Goal: Transaction & Acquisition: Book appointment/travel/reservation

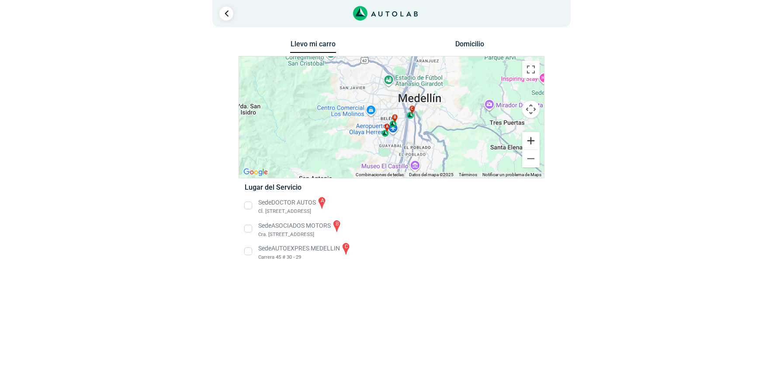
click at [531, 144] on button "Ampliar" at bounding box center [530, 140] width 17 height 17
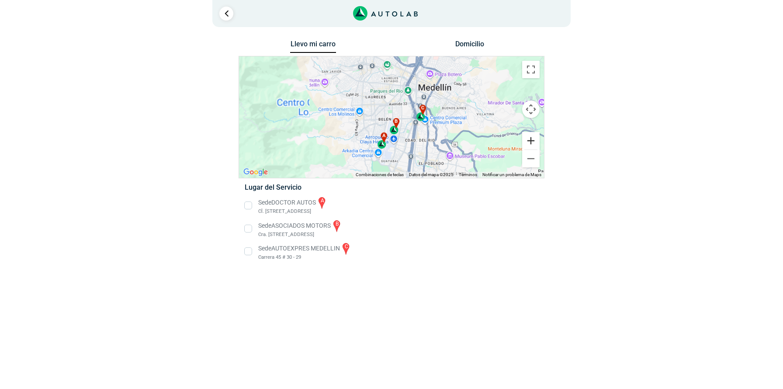
click at [531, 144] on button "Ampliar" at bounding box center [530, 140] width 17 height 17
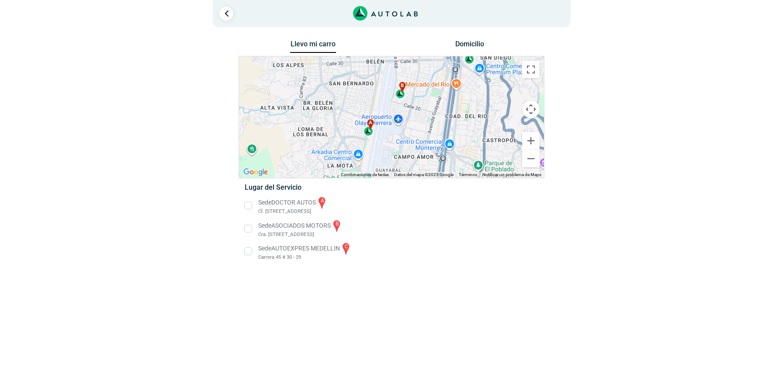
drag, startPoint x: 421, startPoint y: 135, endPoint x: 422, endPoint y: 72, distance: 63.3
click at [422, 72] on div "a b c" at bounding box center [391, 116] width 305 height 121
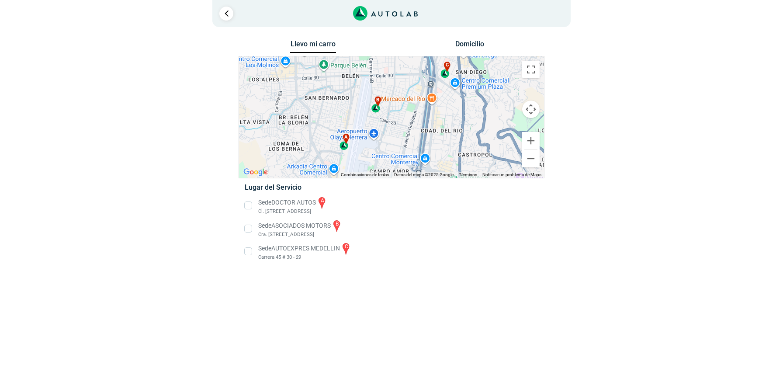
drag, startPoint x: 424, startPoint y: 144, endPoint x: 400, endPoint y: 158, distance: 27.8
click at [400, 158] on div "a b c" at bounding box center [391, 116] width 305 height 121
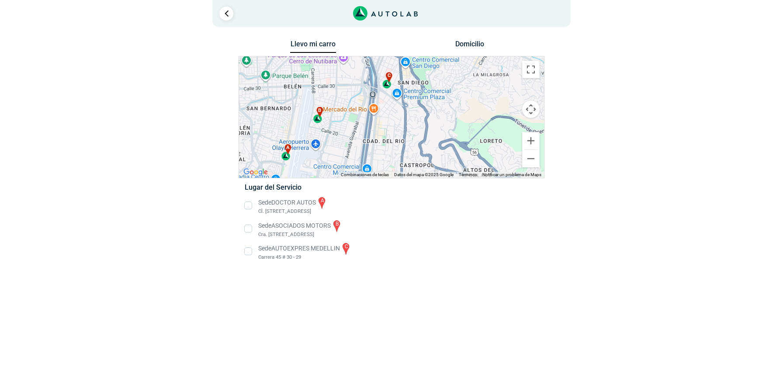
drag, startPoint x: 458, startPoint y: 109, endPoint x: 398, endPoint y: 123, distance: 61.3
click at [398, 123] on div "a b c" at bounding box center [391, 116] width 305 height 121
click at [247, 255] on li "Sede AUTOEXPRES MEDELLIN c Carrera 45 # 30 - 29" at bounding box center [391, 251] width 306 height 20
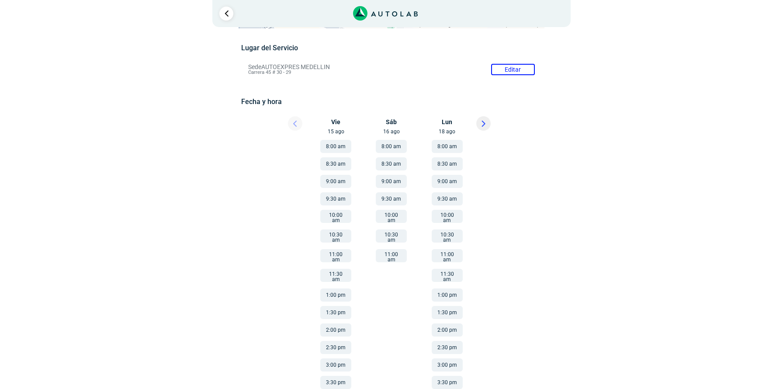
scroll to position [92, 0]
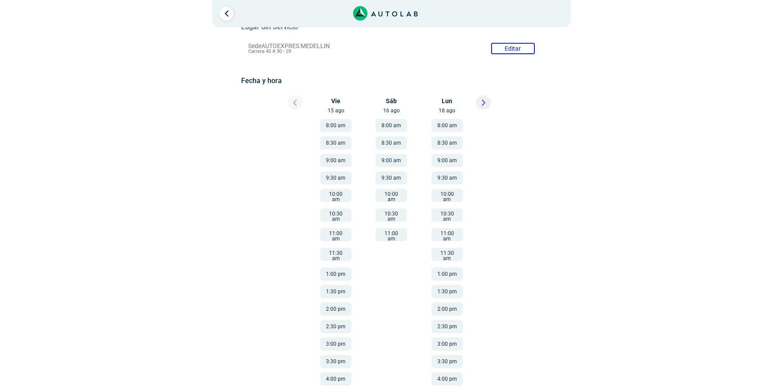
click at [340, 372] on button "4:00 pm" at bounding box center [335, 378] width 31 height 13
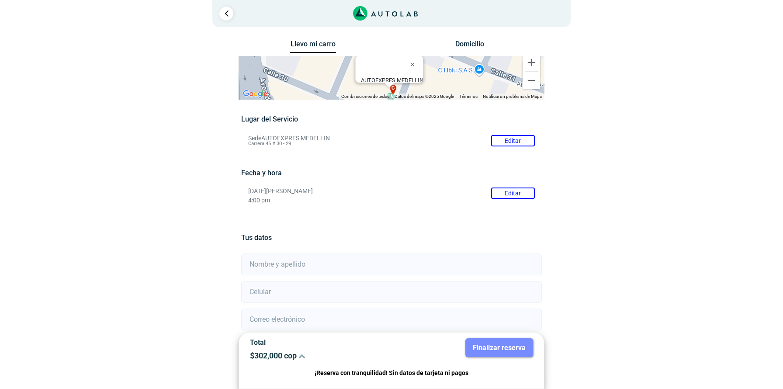
scroll to position [86, 0]
